Goal: Transaction & Acquisition: Purchase product/service

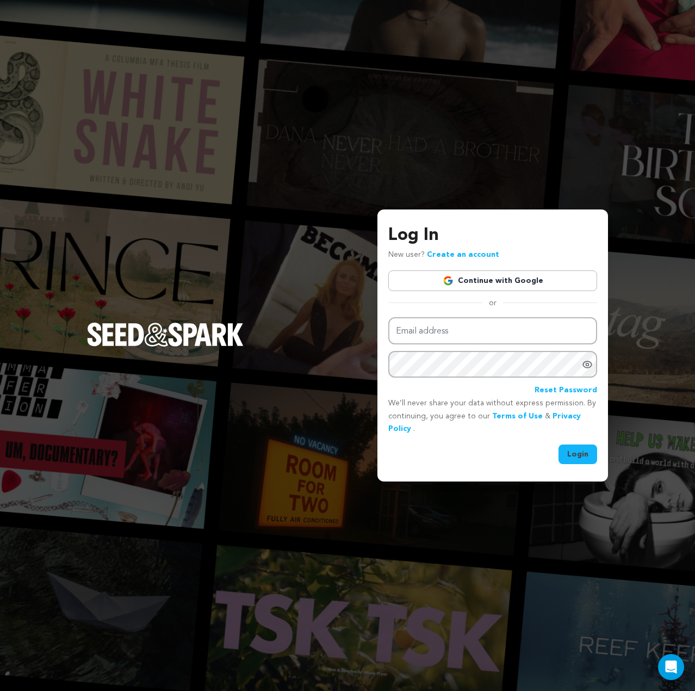
click at [572, 278] on link "Continue with Google" at bounding box center [492, 280] width 209 height 21
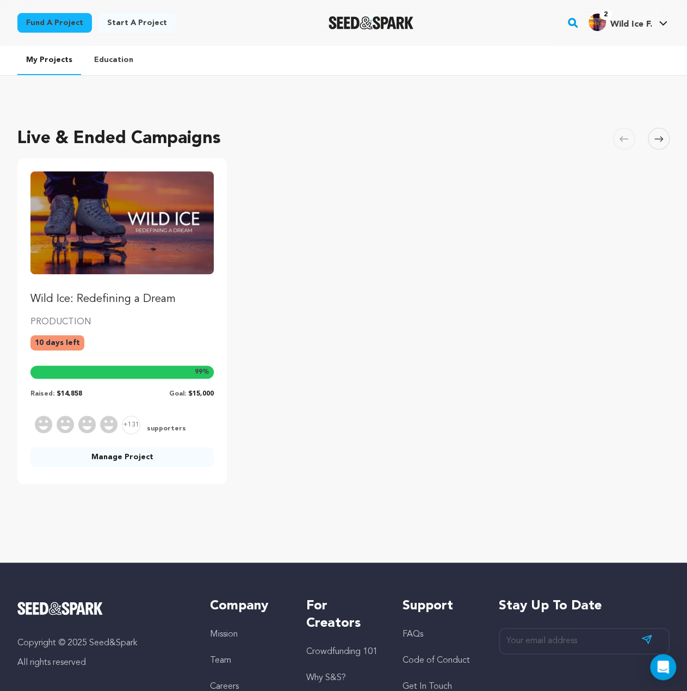
click at [129, 298] on p "Wild Ice: Redefining a Dream" at bounding box center [121, 299] width 183 height 15
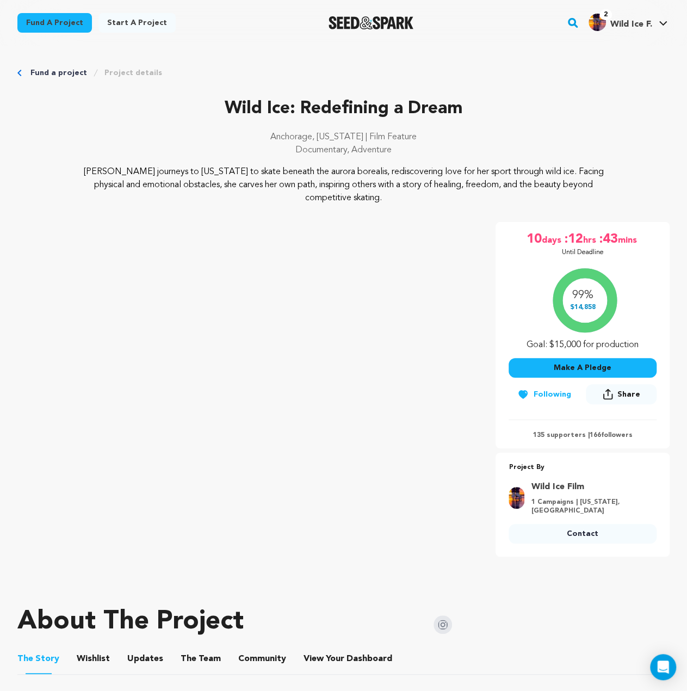
click at [422, 175] on p "[PERSON_NAME] journeys to [US_STATE] to skate beneath the aurora borealis, redi…" at bounding box center [344, 184] width 522 height 39
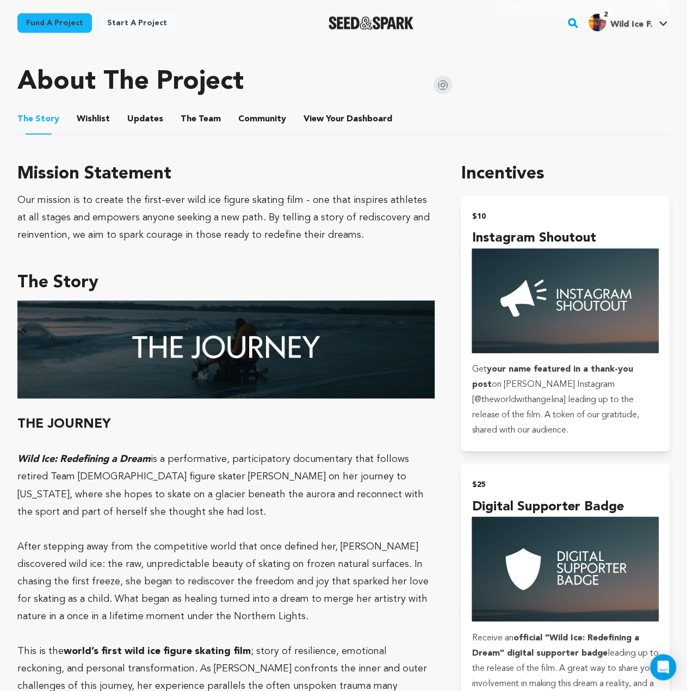
scroll to position [598, 0]
